Goal: Transaction & Acquisition: Purchase product/service

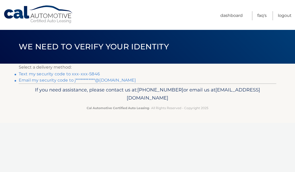
click at [89, 76] on link "Text my security code to xxx-xxx-5846" at bounding box center [59, 74] width 81 height 5
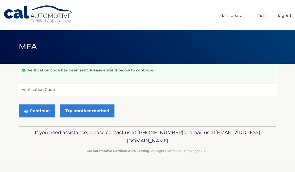
click at [76, 88] on input "Verification Code" at bounding box center [147, 89] width 257 height 13
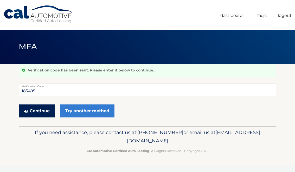
type input "183495"
click at [28, 109] on button "Continue" at bounding box center [37, 111] width 36 height 13
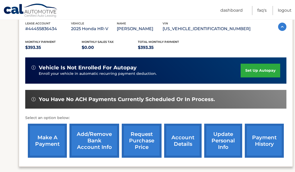
scroll to position [94, 0]
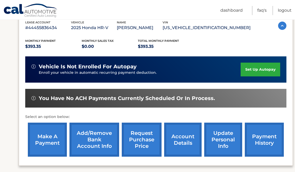
click at [52, 137] on link "make a payment" at bounding box center [47, 140] width 39 height 34
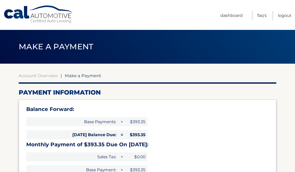
select select "Y2UyYjQ5ZTUtZjg3MS00OGNmLWIzMjctNTUxODlhMDFiNmMy"
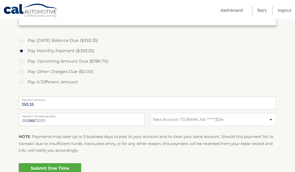
scroll to position [222, 0]
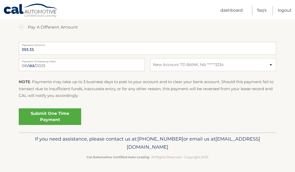
click at [66, 116] on link "Submit One Time Payment" at bounding box center [50, 116] width 62 height 17
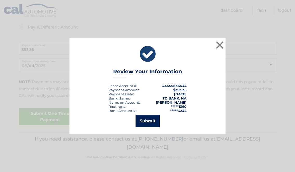
click at [146, 121] on button "Submit" at bounding box center [148, 121] width 24 height 12
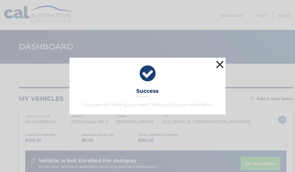
click at [219, 66] on button "×" at bounding box center [220, 64] width 10 height 10
